Goal: Task Accomplishment & Management: Manage account settings

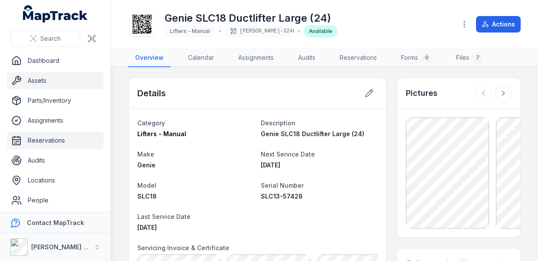
drag, startPoint x: 51, startPoint y: 137, endPoint x: 55, endPoint y: 135, distance: 5.4
click at [51, 137] on link "Reservations" at bounding box center [55, 140] width 97 height 17
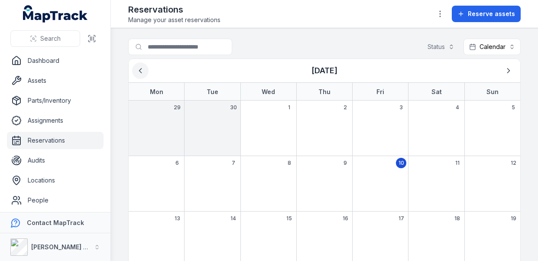
click at [139, 72] on icon "Previous" at bounding box center [140, 70] width 9 height 9
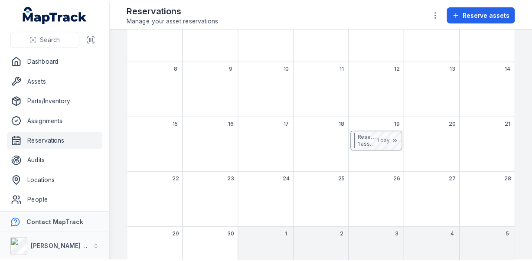
scroll to position [127, 0]
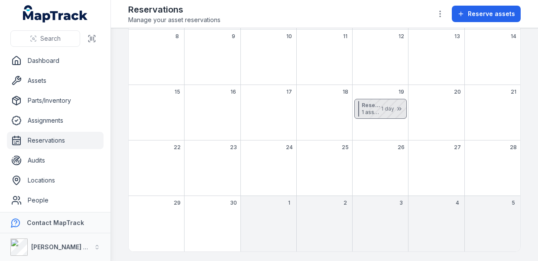
click at [372, 111] on div "September 2025" at bounding box center [384, 108] width 43 height 19
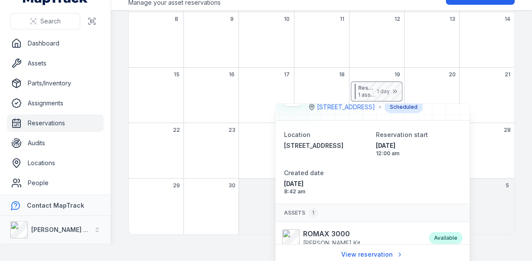
scroll to position [0, 0]
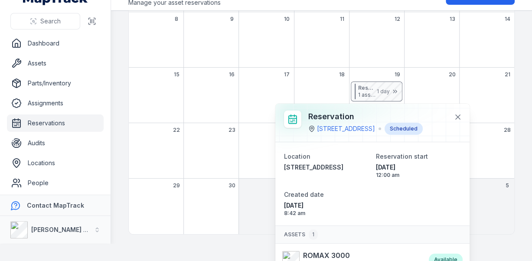
click at [256, 81] on div "September 2025" at bounding box center [266, 92] width 55 height 22
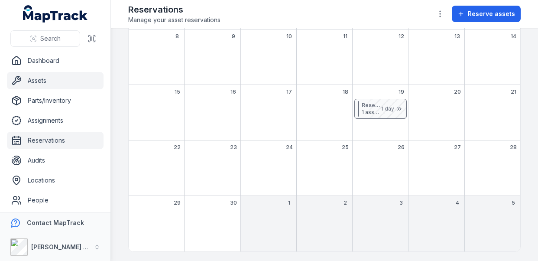
click at [34, 81] on link "Assets" at bounding box center [55, 80] width 97 height 17
click at [34, 79] on link "Assets" at bounding box center [55, 80] width 97 height 17
